Goal: Check status: Check status

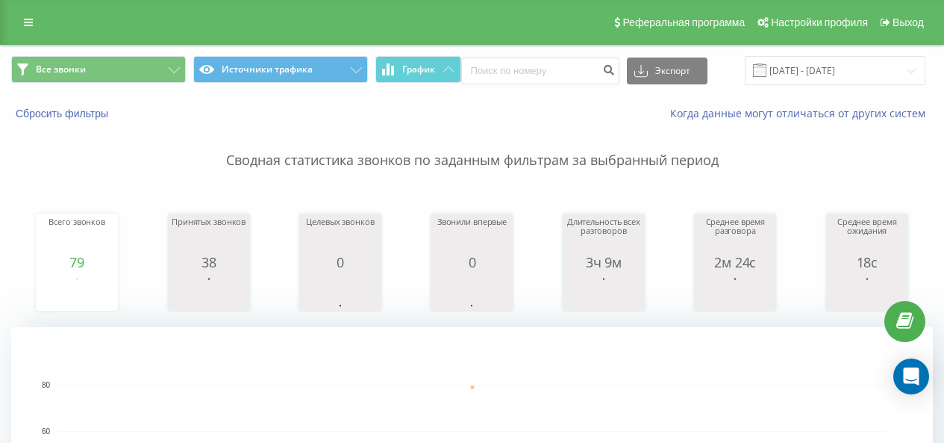
click at [770, 70] on input "[DATE] - [DATE]" at bounding box center [835, 70] width 181 height 29
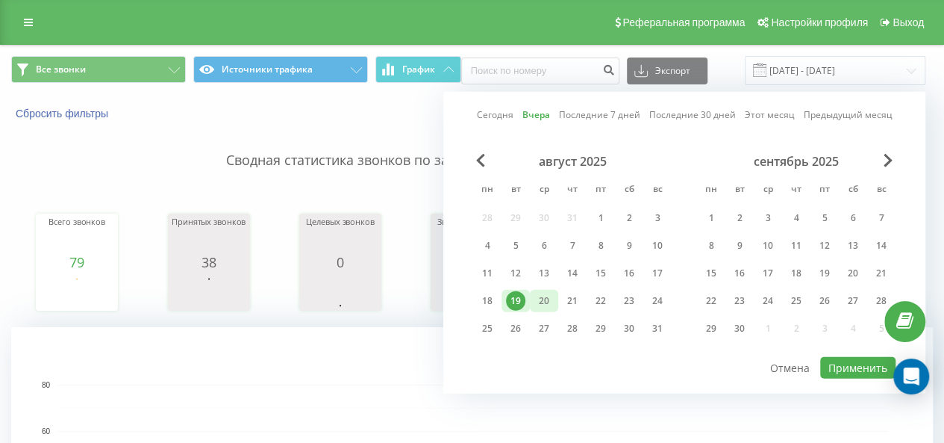
click at [537, 294] on div "20" at bounding box center [544, 300] width 19 height 19
click at [843, 358] on button "Применить" at bounding box center [857, 368] width 75 height 22
type input "[DATE] - [DATE]"
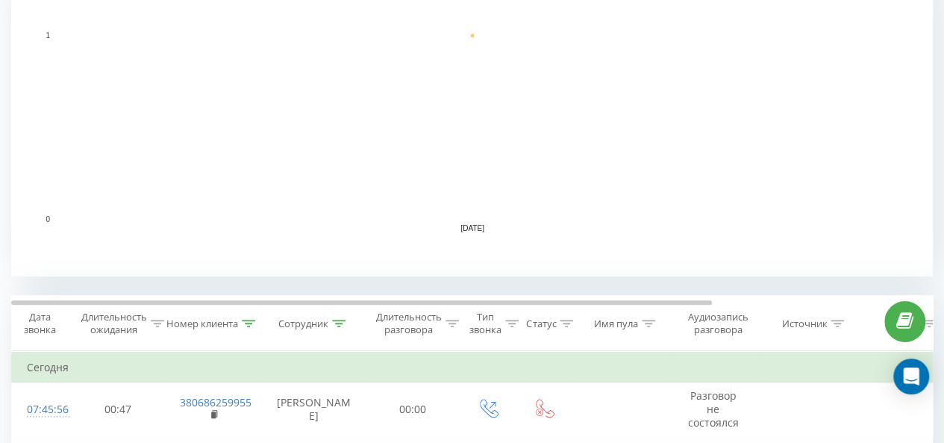
scroll to position [448, 0]
